Goal: Transaction & Acquisition: Purchase product/service

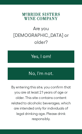
click at [61, 51] on button "Yes, I am!" at bounding box center [41, 57] width 67 height 12
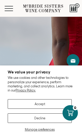
click at [50, 106] on button "Accept" at bounding box center [40, 104] width 64 height 10
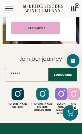
scroll to position [2242, 0]
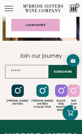
click at [55, 97] on div "Black Girl Magic Wines" at bounding box center [61, 98] width 13 height 27
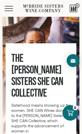
scroll to position [2099, 0]
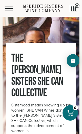
click at [74, 9] on div at bounding box center [74, 9] width 8 height 8
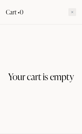
click at [72, 11] on icon at bounding box center [72, 12] width 3 height 3
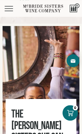
scroll to position [2042, 0]
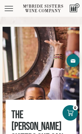
click at [10, 7] on button "Menu" at bounding box center [14, 8] width 19 height 5
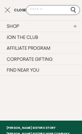
click at [54, 27] on link "SHOP" at bounding box center [41, 26] width 82 height 11
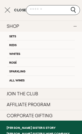
click at [22, 45] on link "Reds" at bounding box center [41, 44] width 68 height 9
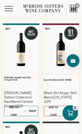
scroll to position [20, 0]
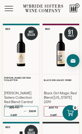
click at [29, 90] on div "[PERSON_NAME] Sisters Collection Red Blend Central Coast 2020" at bounding box center [21, 93] width 34 height 22
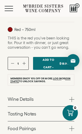
scroll to position [164, 0]
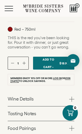
click at [25, 65] on button "button" at bounding box center [23, 63] width 3 height 3
click at [23, 65] on button "button" at bounding box center [23, 63] width 3 height 3
click at [24, 70] on div "3" at bounding box center [18, 63] width 21 height 13
click at [24, 65] on button "button" at bounding box center [23, 63] width 3 height 3
click at [26, 69] on div "4" at bounding box center [18, 63] width 21 height 13
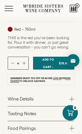
click at [23, 65] on button "button" at bounding box center [23, 63] width 3 height 3
click at [24, 65] on button "button" at bounding box center [23, 63] width 3 height 3
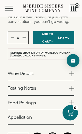
scroll to position [190, 0]
